Goal: Complete application form: Complete application form

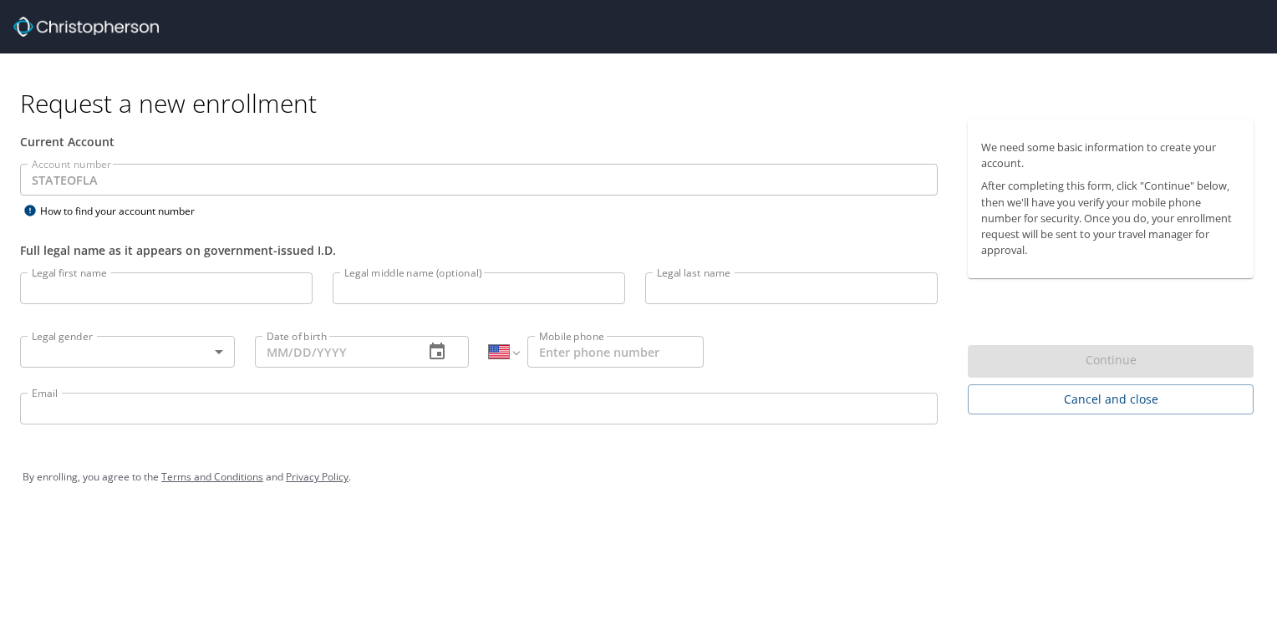
select select "US"
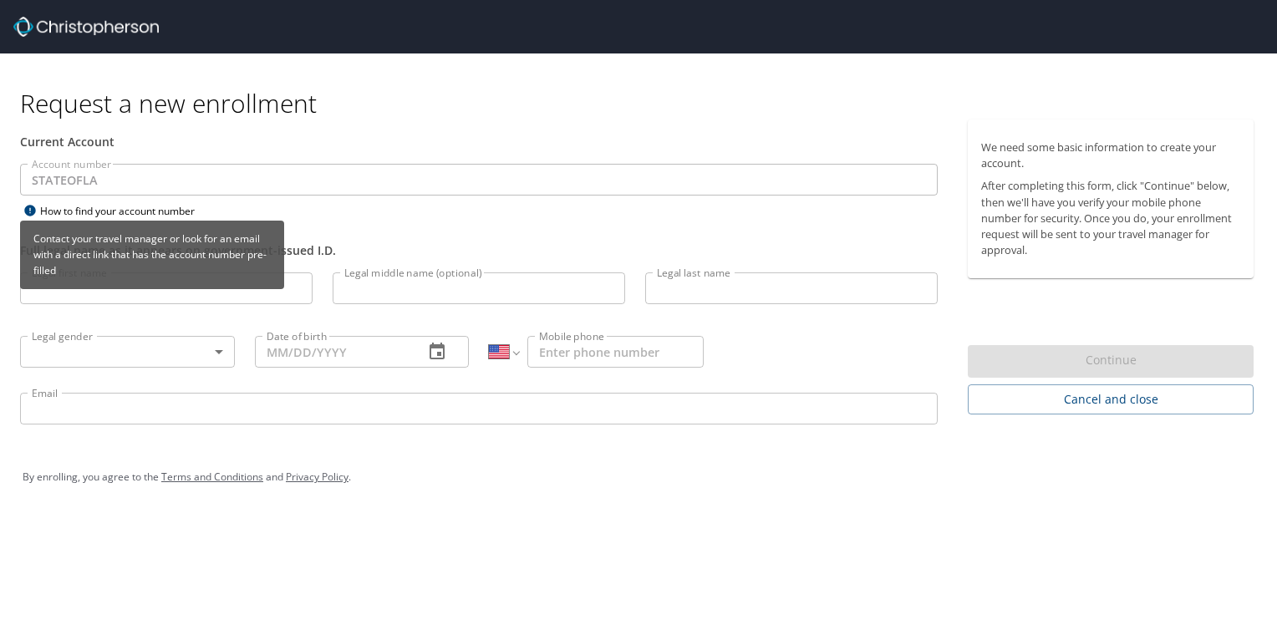
click at [69, 295] on div "Contact your travel manager or look for an email with a direct link that has th…" at bounding box center [152, 261] width 264 height 80
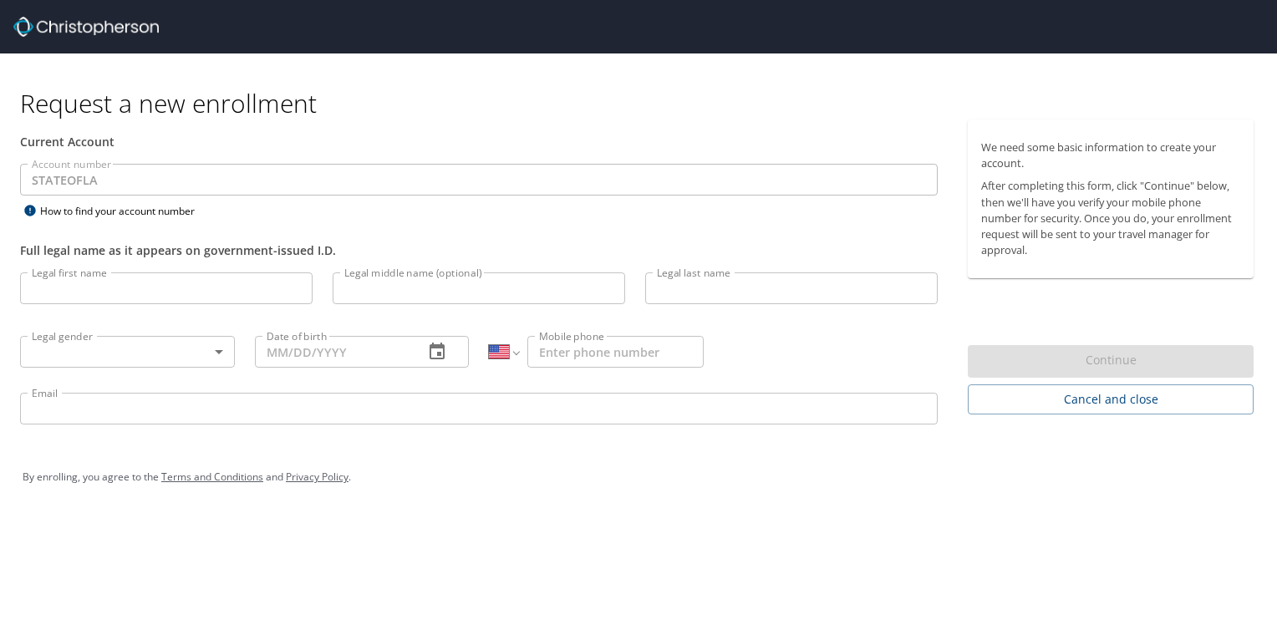
click at [59, 307] on p at bounding box center [166, 306] width 293 height 5
click at [56, 286] on input "Legal first name" at bounding box center [166, 288] width 293 height 32
type input "[PERSON_NAME]"
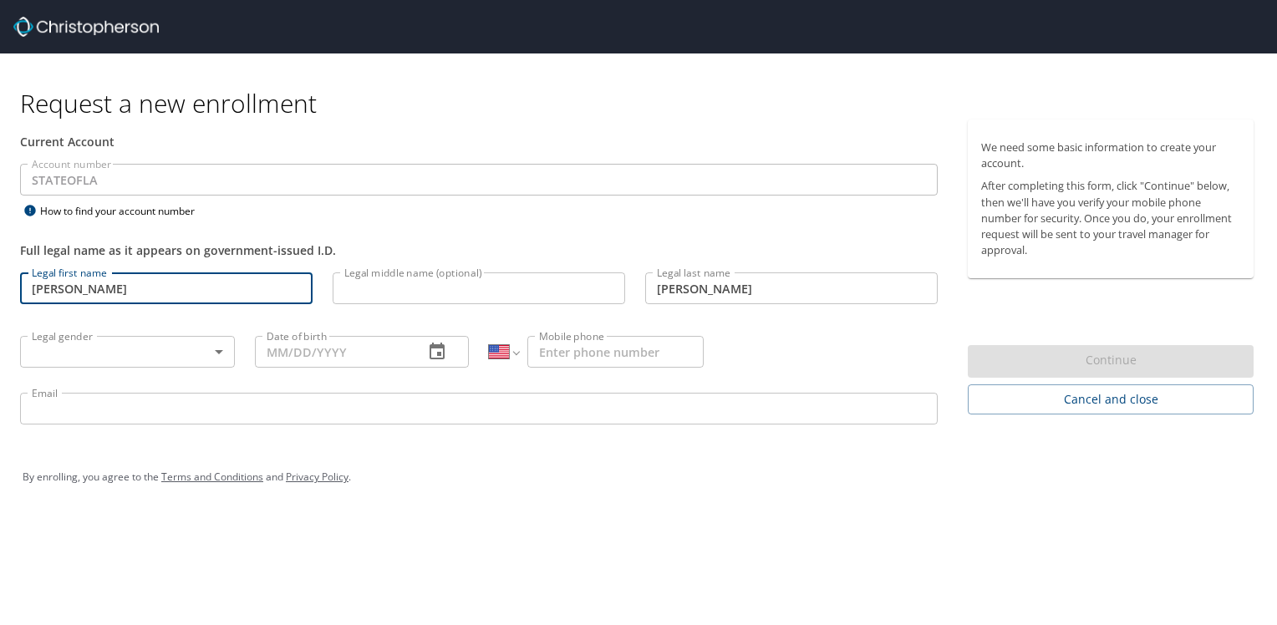
type input "[DATE]"
type input "[PHONE_NUMBER]"
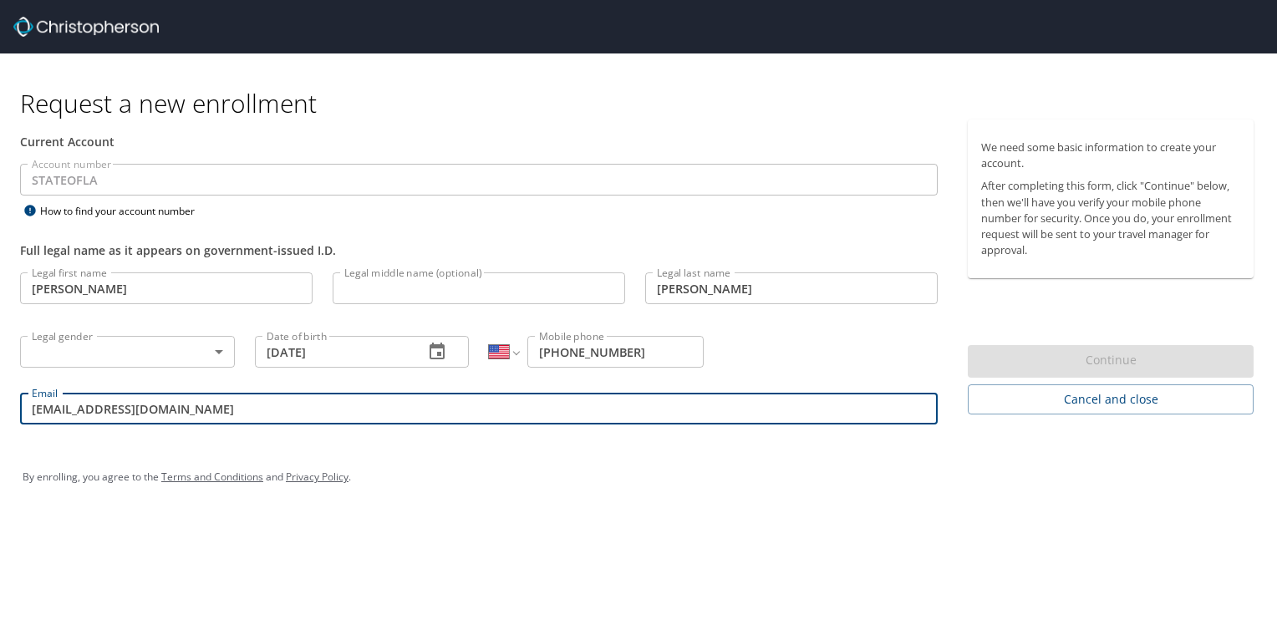
click at [58, 410] on input "[EMAIL_ADDRESS][DOMAIN_NAME]" at bounding box center [479, 409] width 918 height 32
click at [58, 412] on input "[EMAIL_ADDRESS][DOMAIN_NAME]" at bounding box center [479, 409] width 918 height 32
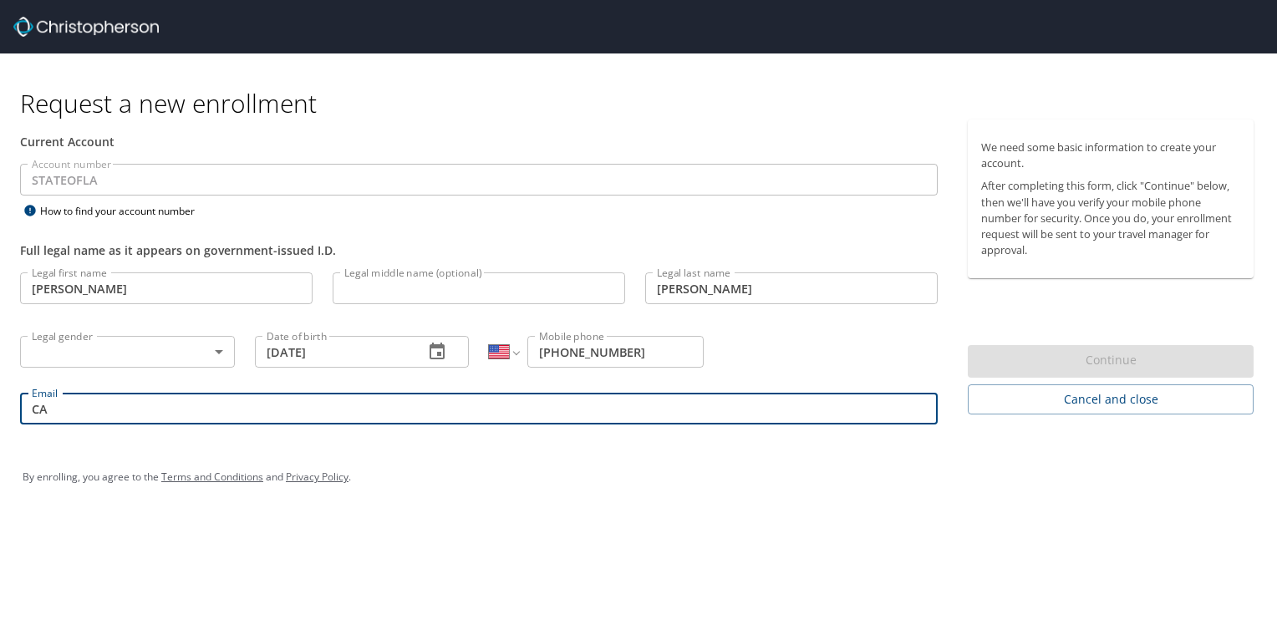
type input "C"
type input "[PERSON_NAME][EMAIL_ADDRESS][PERSON_NAME][DOMAIN_NAME]"
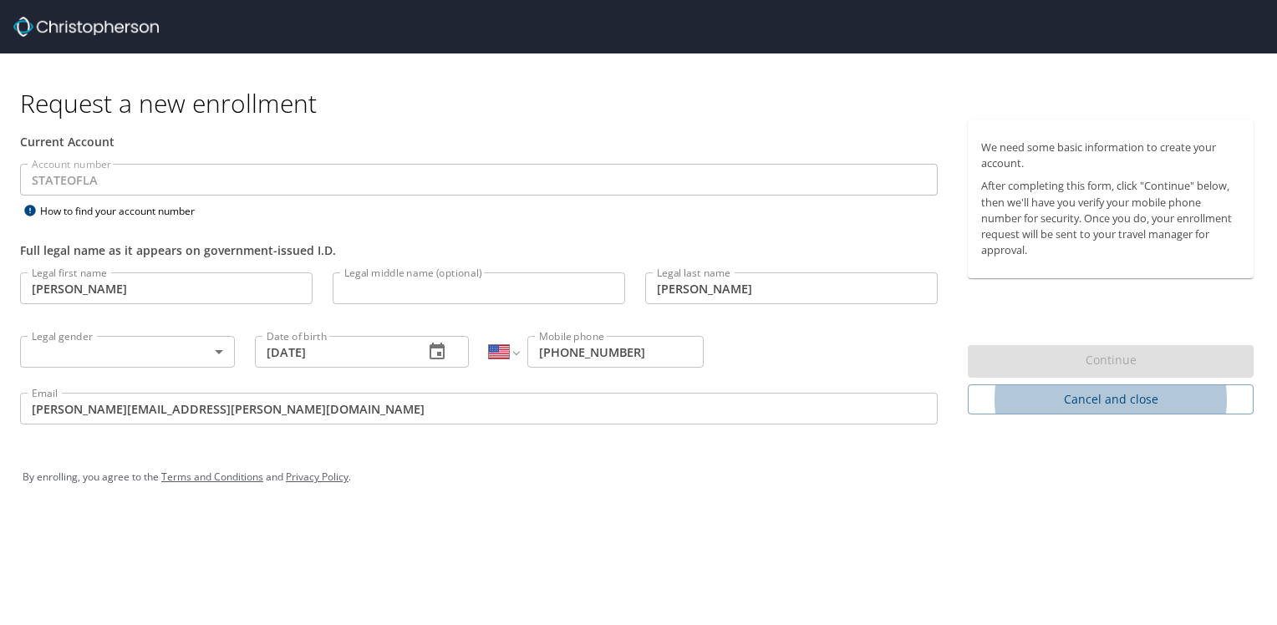
click at [546, 303] on div "Legal middle name (optional) Legal middle name (optional)" at bounding box center [479, 290] width 313 height 57
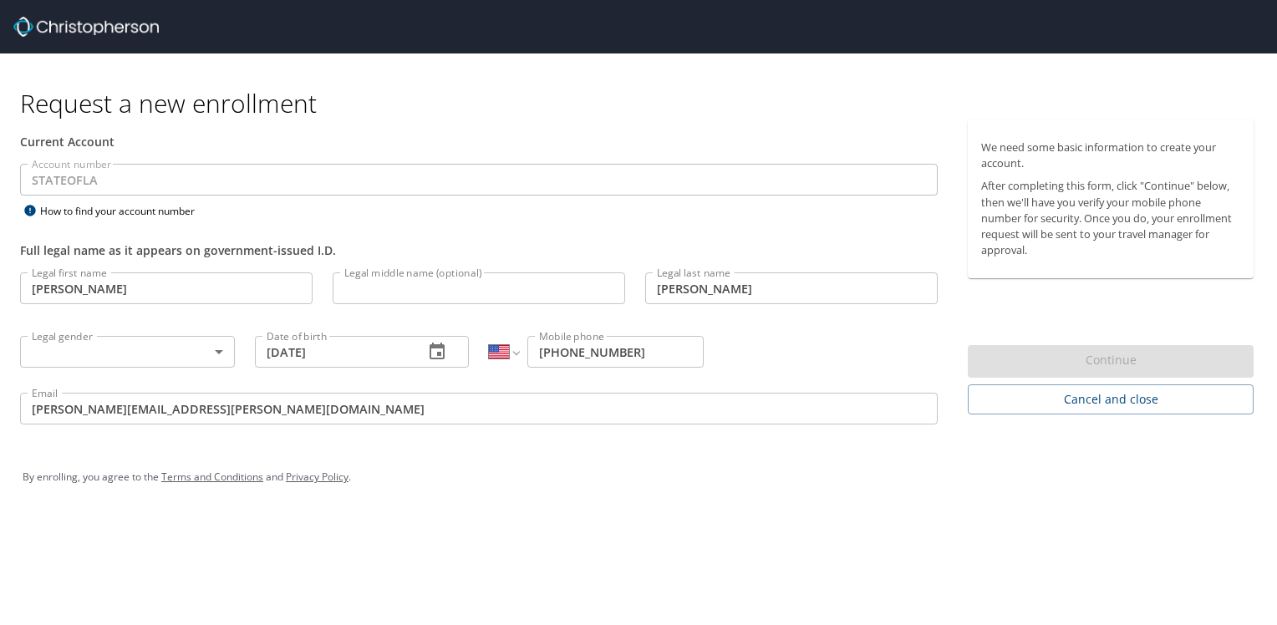
drag, startPoint x: 545, startPoint y: 303, endPoint x: 522, endPoint y: 308, distance: 23.9
click at [545, 304] on p at bounding box center [479, 306] width 293 height 5
click at [146, 372] on div "Legal gender ​ Legal gender" at bounding box center [127, 351] width 235 height 64
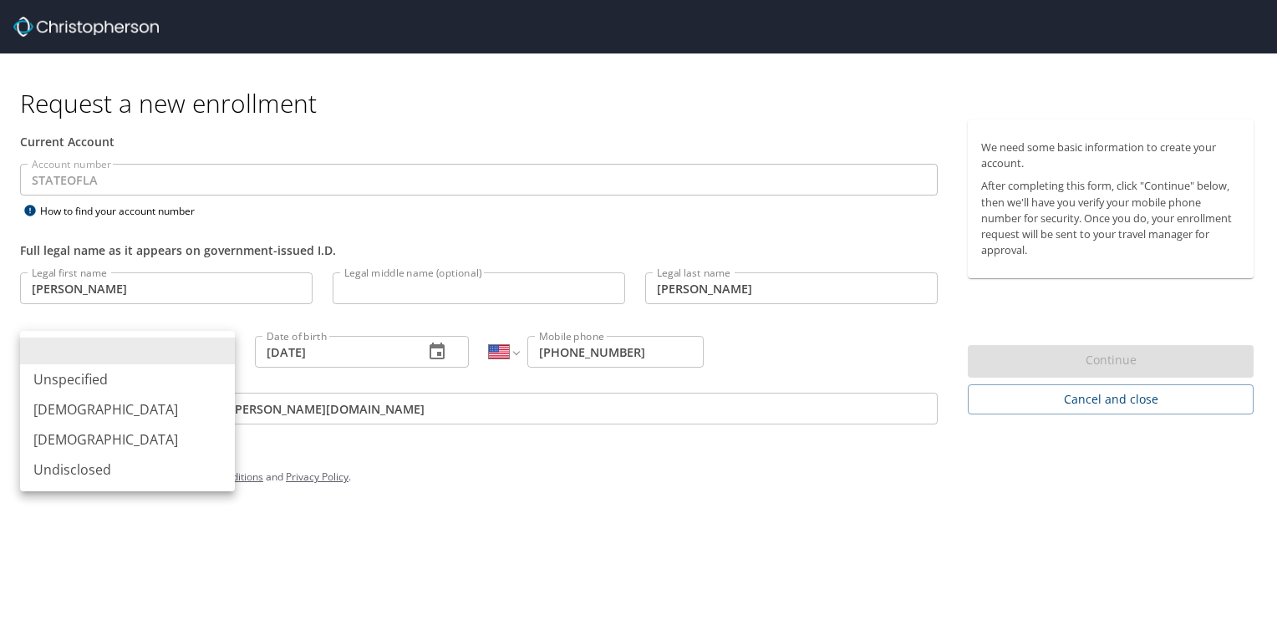
click at [155, 349] on body "Request a new enrollment Current Account Account number STATEOFLA Account numbe…" at bounding box center [638, 312] width 1277 height 625
click at [59, 446] on li "[DEMOGRAPHIC_DATA]" at bounding box center [127, 440] width 215 height 30
type input "[DEMOGRAPHIC_DATA]"
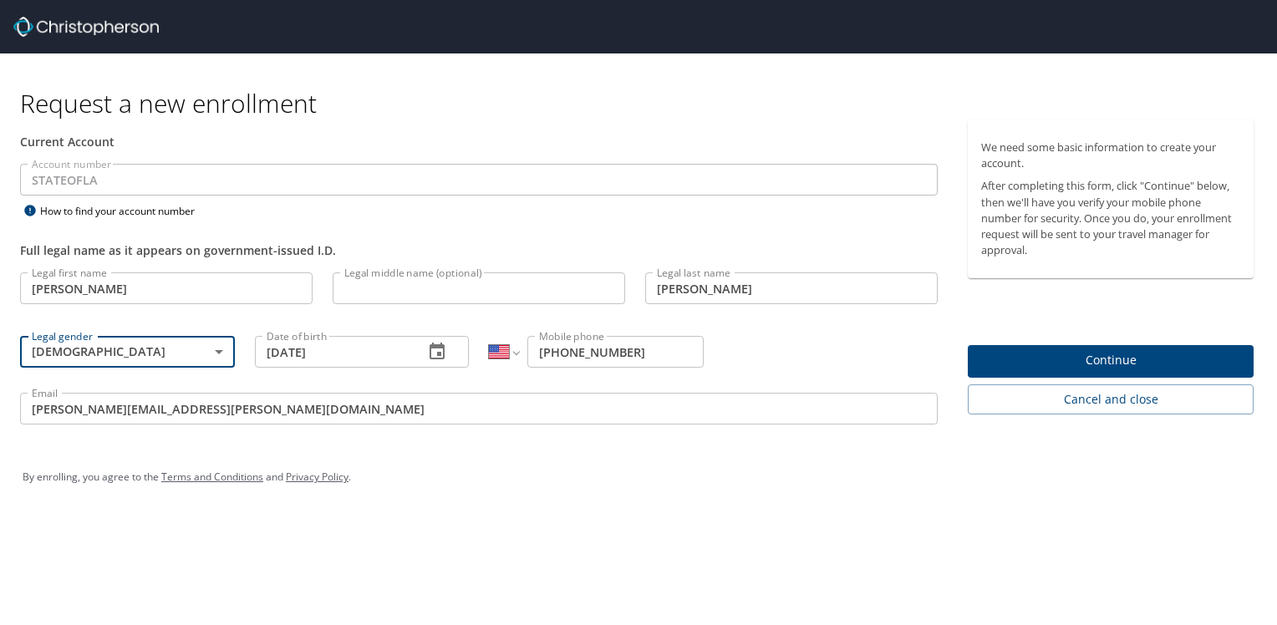
click at [335, 410] on input "[PERSON_NAME][EMAIL_ADDRESS][PERSON_NAME][DOMAIN_NAME]" at bounding box center [479, 409] width 918 height 32
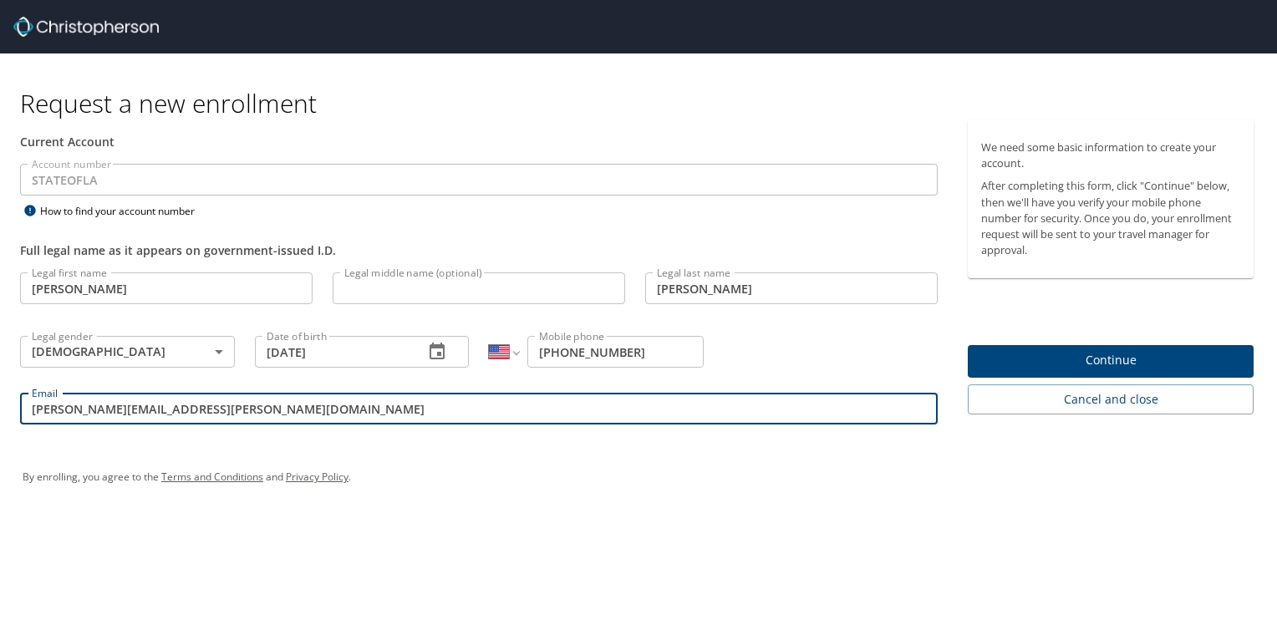
click at [125, 170] on div "Current Account Account number STATEOFLA Account number How to find your accoun…" at bounding box center [479, 191] width 938 height 143
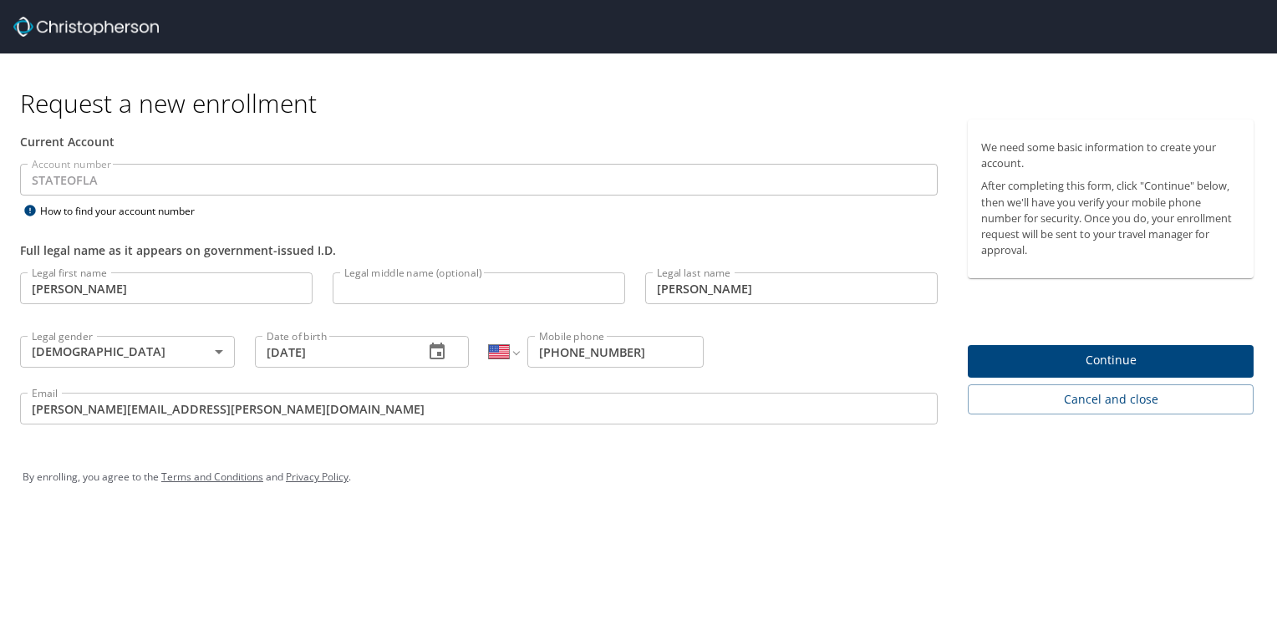
click at [167, 286] on input "[PERSON_NAME]" at bounding box center [166, 288] width 293 height 32
click at [448, 286] on input "Legal middle name (optional)" at bounding box center [479, 288] width 293 height 32
click at [923, 329] on div "Legal first name [PERSON_NAME] Legal first name Legal middle name (optional) Le…" at bounding box center [479, 350] width 938 height 177
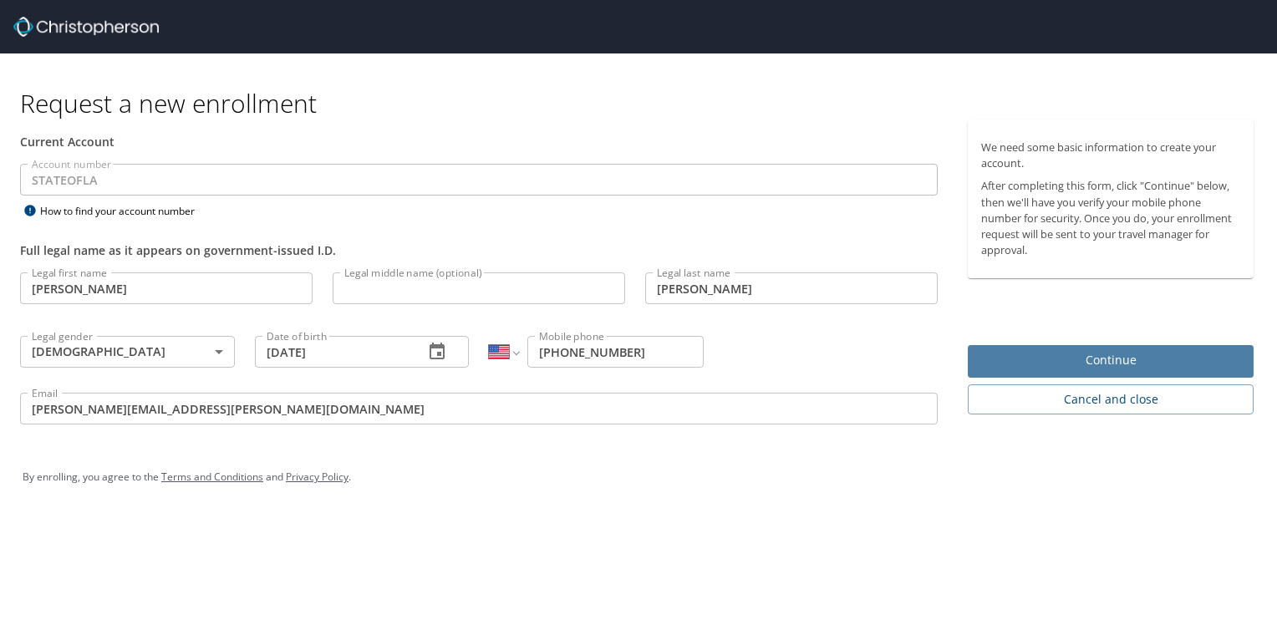
click at [1083, 360] on span "Continue" at bounding box center [1110, 360] width 259 height 21
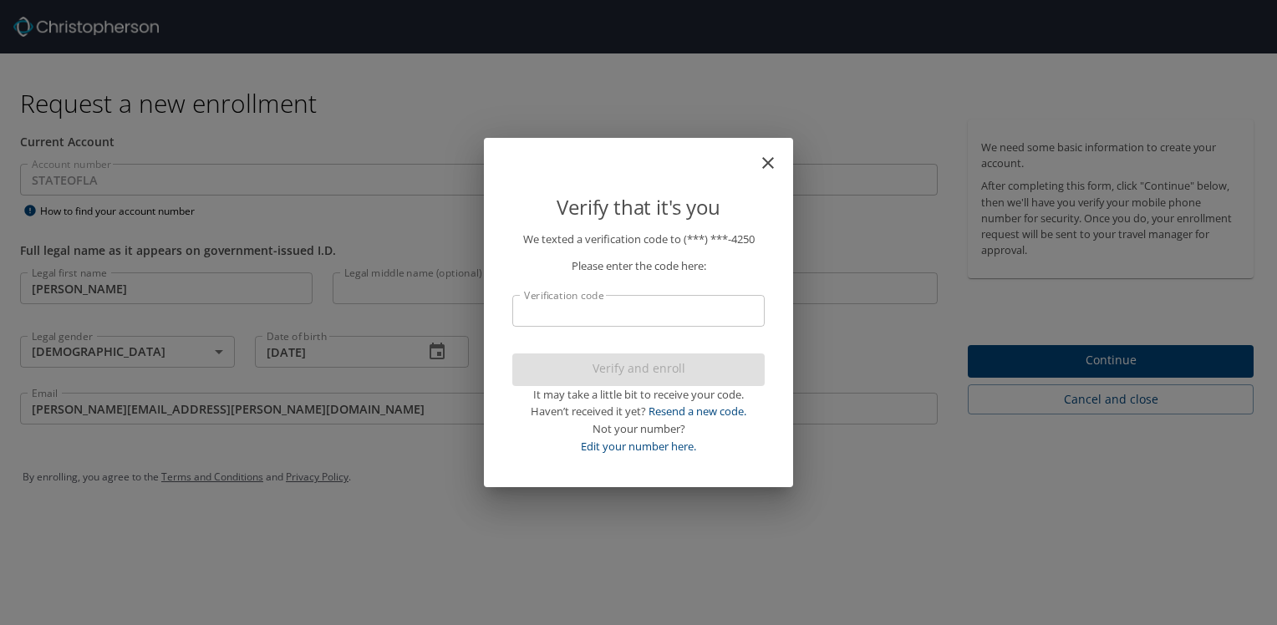
click at [571, 313] on input "Verification code" at bounding box center [638, 311] width 252 height 32
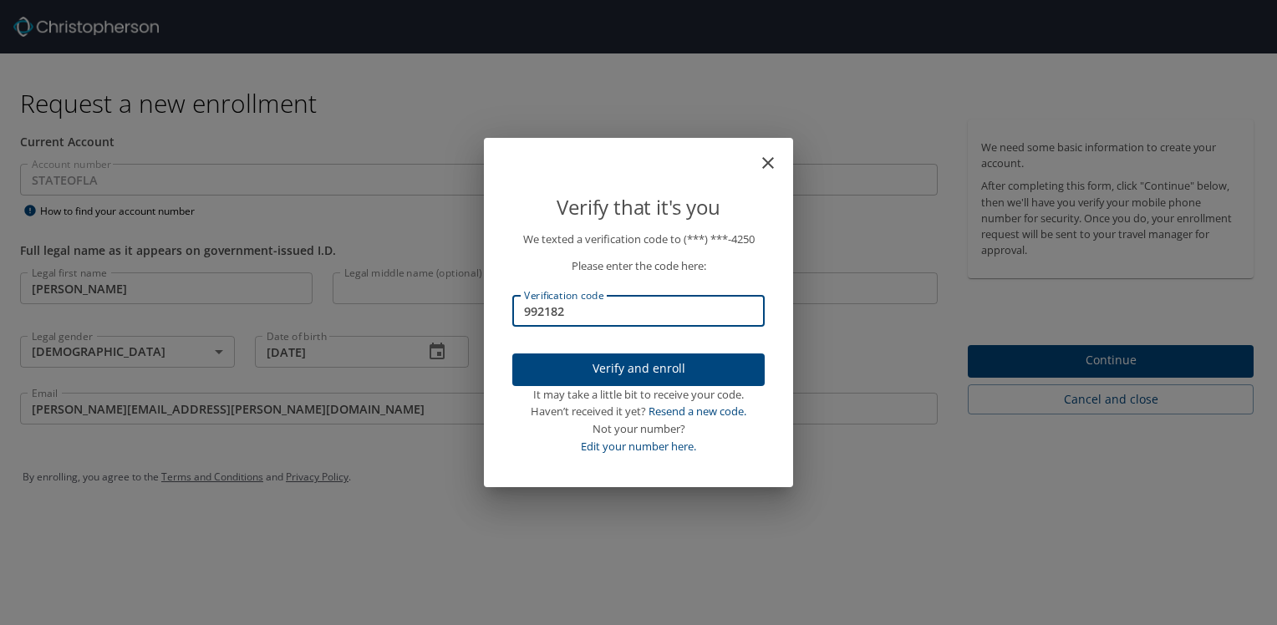
type input "99218"
